Goal: Information Seeking & Learning: Check status

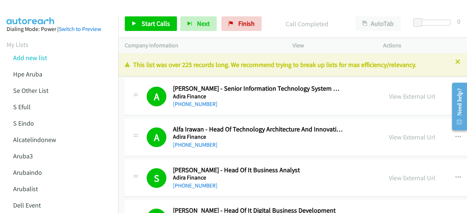
scroll to position [10652, 0]
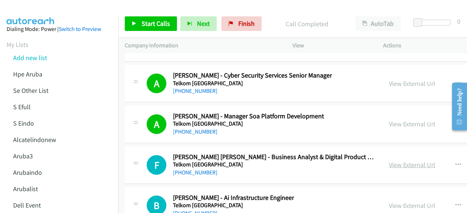
click at [394, 161] on link "View External Url" at bounding box center [412, 165] width 46 height 8
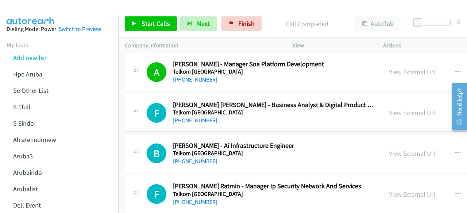
scroll to position [10710, 0]
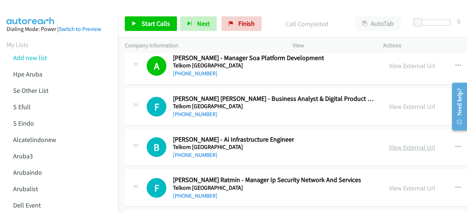
click at [401, 143] on link "View External Url" at bounding box center [412, 147] width 46 height 8
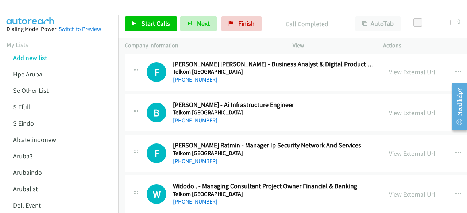
scroll to position [10757, 0]
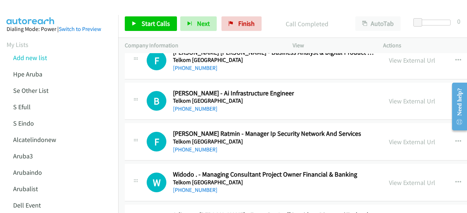
click at [389, 130] on div "View External Url View External Url Schedule/Manage Callback Start Calls Here R…" at bounding box center [449, 142] width 135 height 24
click at [397, 138] on link "View External Url" at bounding box center [412, 142] width 46 height 8
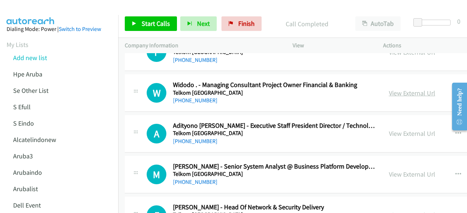
scroll to position [10850, 0]
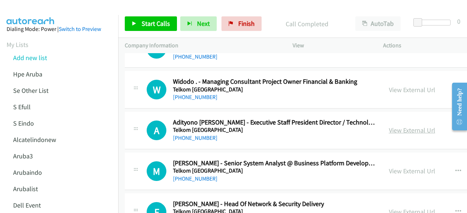
click at [397, 126] on link "View External Url" at bounding box center [412, 130] width 46 height 8
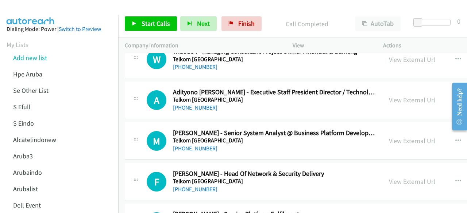
scroll to position [10880, 0]
click at [396, 136] on link "View External Url" at bounding box center [412, 140] width 46 height 8
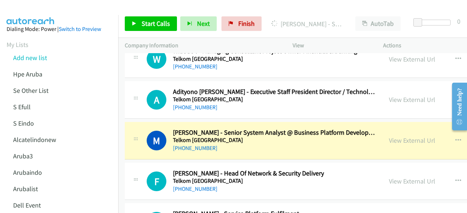
click at [204, 126] on div "M Callback Scheduled [PERSON_NAME] - Senior System Analyst @ Business Platform …" at bounding box center [369, 141] width 488 height 38
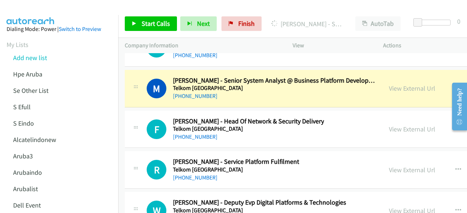
scroll to position [10945, 0]
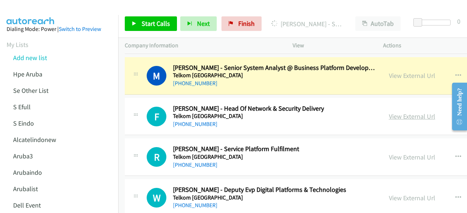
click at [399, 112] on link "View External Url" at bounding box center [412, 116] width 46 height 8
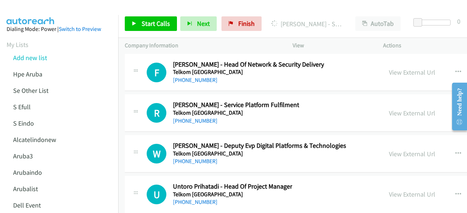
scroll to position [10990, 0]
click at [397, 109] on link "View External Url" at bounding box center [412, 113] width 46 height 8
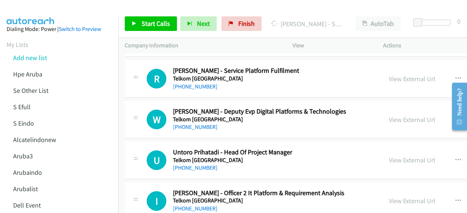
scroll to position [11024, 0]
click at [398, 115] on link "View External Url" at bounding box center [412, 119] width 46 height 8
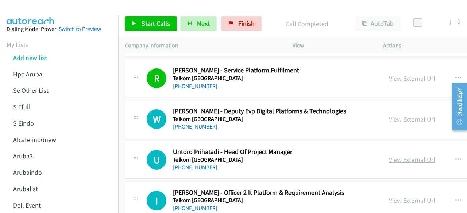
click at [414, 156] on link "View External Url" at bounding box center [412, 160] width 46 height 8
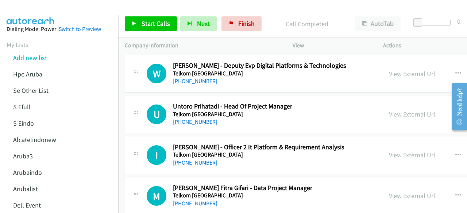
scroll to position [11070, 0]
click at [404, 151] on link "View External Url" at bounding box center [412, 155] width 46 height 8
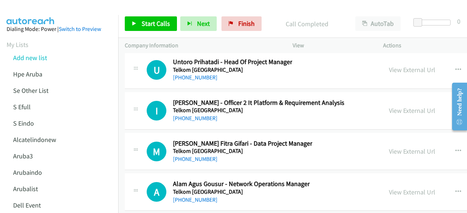
scroll to position [11115, 0]
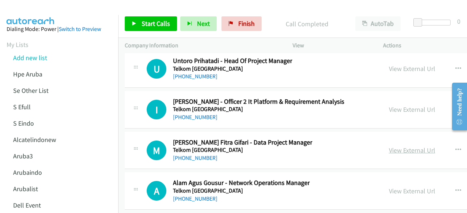
click at [400, 146] on link "View External Url" at bounding box center [412, 150] width 46 height 8
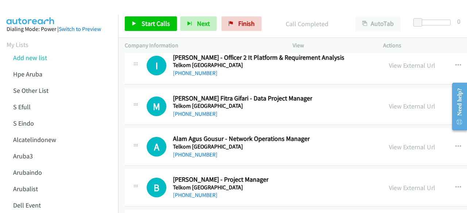
scroll to position [11159, 0]
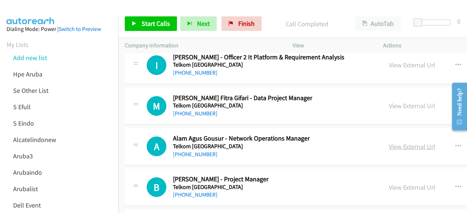
click at [409, 143] on link "View External Url" at bounding box center [412, 147] width 46 height 8
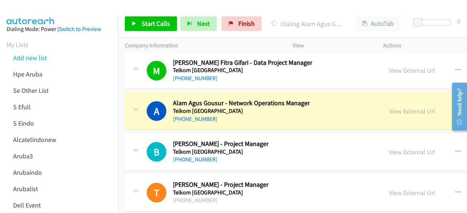
scroll to position [11195, 0]
click at [405, 148] on link "View External Url" at bounding box center [412, 152] width 46 height 8
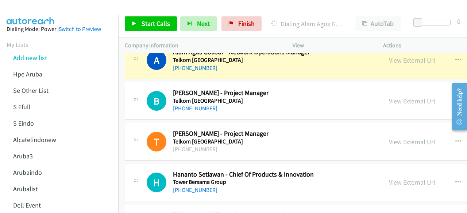
scroll to position [11248, 0]
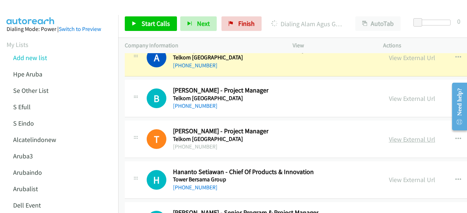
click at [420, 135] on link "View External Url" at bounding box center [412, 139] width 46 height 8
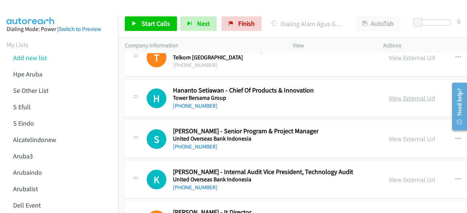
scroll to position [11330, 0]
click at [415, 135] on link "View External Url" at bounding box center [412, 139] width 46 height 8
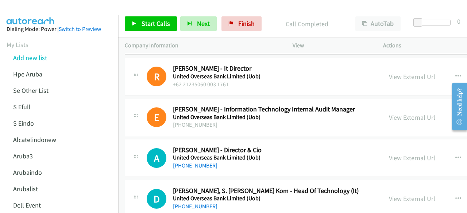
scroll to position [11475, 0]
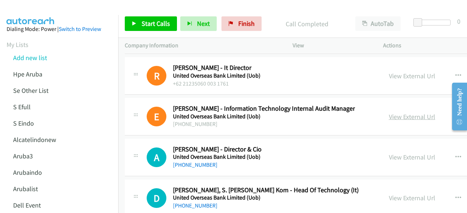
click at [412, 113] on link "View External Url" at bounding box center [412, 117] width 46 height 8
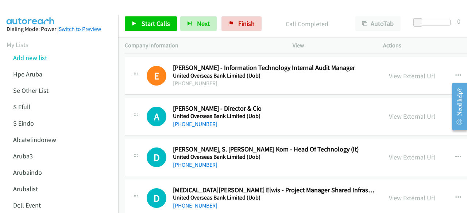
scroll to position [11516, 0]
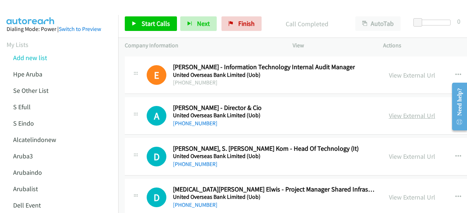
click at [423, 112] on link "View External Url" at bounding box center [412, 116] width 46 height 8
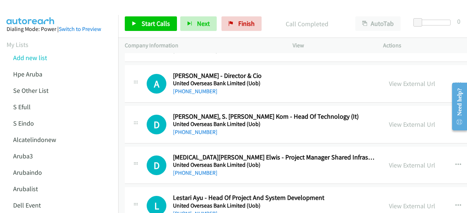
scroll to position [11552, 0]
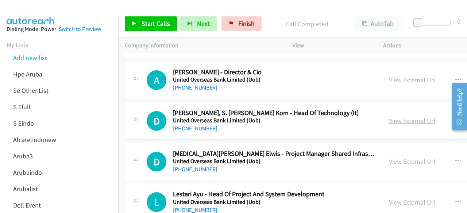
click at [402, 117] on link "View External Url" at bounding box center [412, 121] width 46 height 8
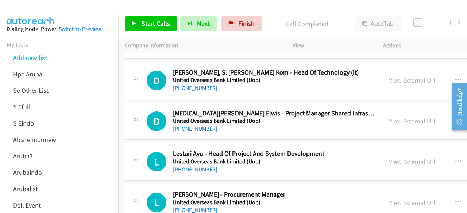
scroll to position [11594, 0]
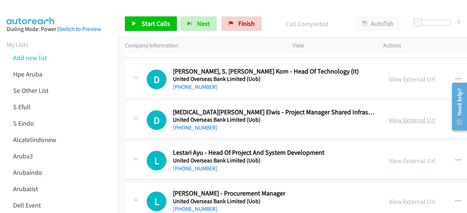
click at [405, 116] on link "View External Url" at bounding box center [412, 120] width 46 height 8
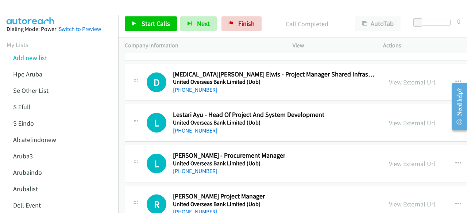
scroll to position [11632, 0]
click at [416, 118] on link "View External Url" at bounding box center [412, 122] width 46 height 8
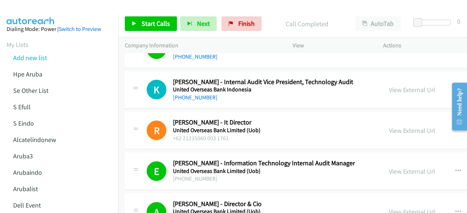
scroll to position [11420, 0]
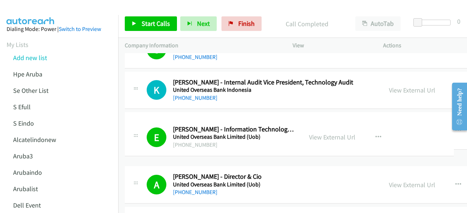
drag, startPoint x: 280, startPoint y: 92, endPoint x: 418, endPoint y: 135, distance: 144.5
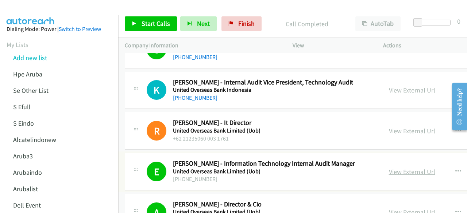
click at [418, 168] on link "View External Url" at bounding box center [412, 172] width 46 height 8
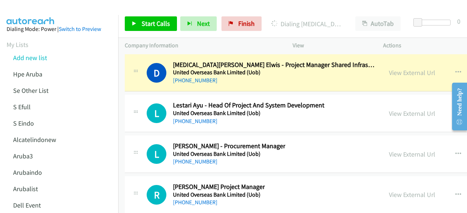
scroll to position [11641, 0]
click at [397, 150] on link "View External Url" at bounding box center [412, 154] width 46 height 8
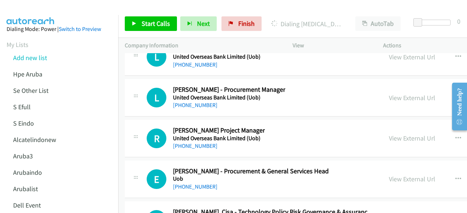
scroll to position [11705, 0]
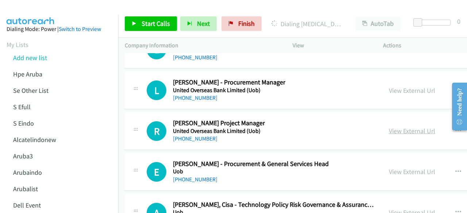
click at [402, 127] on link "View External Url" at bounding box center [412, 131] width 46 height 8
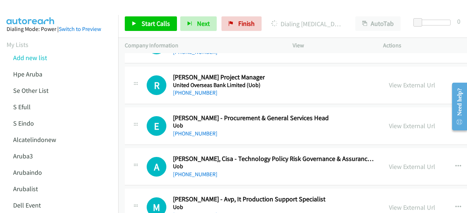
scroll to position [11753, 0]
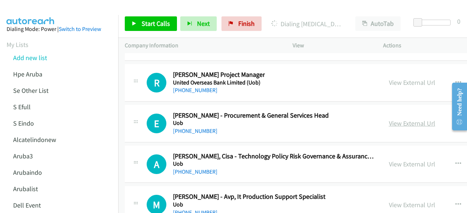
click at [415, 119] on link "View External Url" at bounding box center [412, 123] width 46 height 8
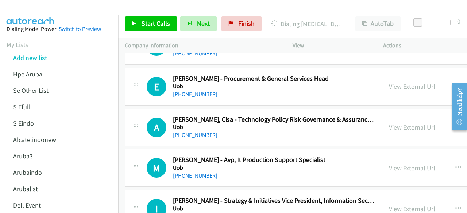
scroll to position [11793, 0]
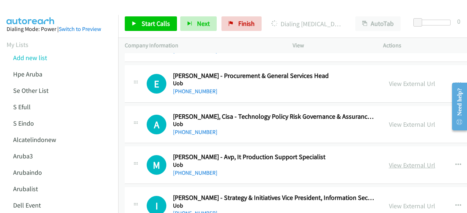
click at [394, 161] on link "View External Url" at bounding box center [412, 165] width 46 height 8
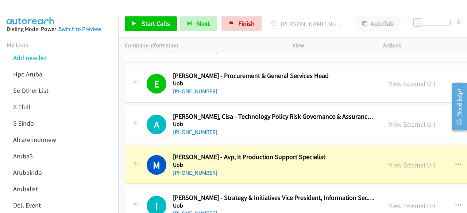
click at [133, 106] on div "A Callback Scheduled [PERSON_NAME], Cisa - Technology Policy Risk Governance & …" at bounding box center [369, 125] width 488 height 38
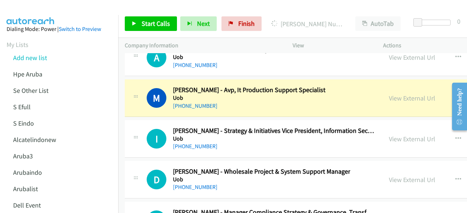
scroll to position [11861, 0]
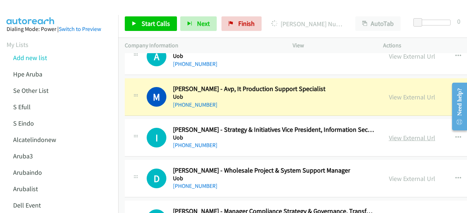
click at [403, 134] on link "View External Url" at bounding box center [412, 138] width 46 height 8
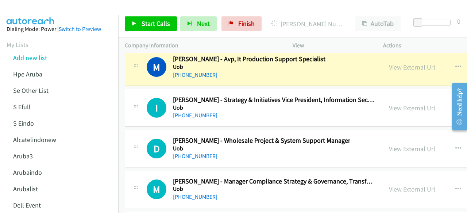
scroll to position [11901, 0]
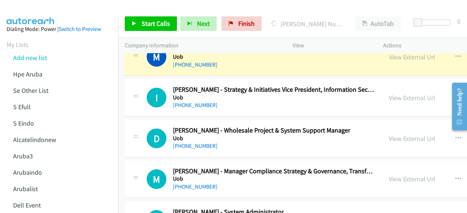
click at [386, 127] on div "View External Url View External Url Schedule/Manage Callback Start Calls Here R…" at bounding box center [449, 139] width 135 height 24
click at [392, 135] on link "View External Url" at bounding box center [412, 139] width 46 height 8
click at [405, 175] on link "View External Url" at bounding box center [412, 179] width 46 height 8
